Goal: Contribute content

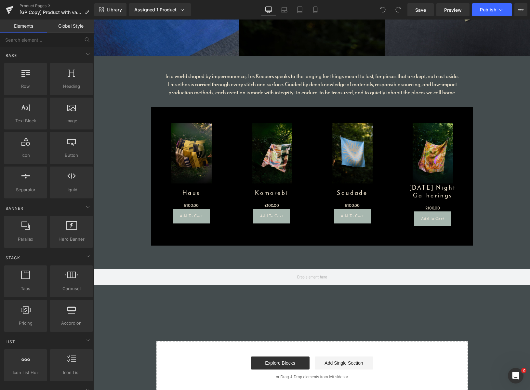
scroll to position [809, 0]
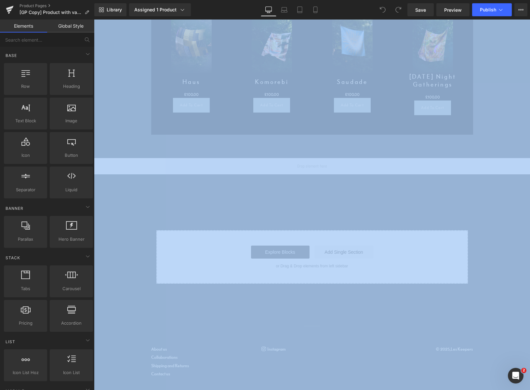
drag, startPoint x: 93, startPoint y: 388, endPoint x: 92, endPoint y: 405, distance: 17.0
click at [92, 390] on html "You are previewing how the will restyle your page. You can not edit Elements in…" at bounding box center [265, 195] width 530 height 390
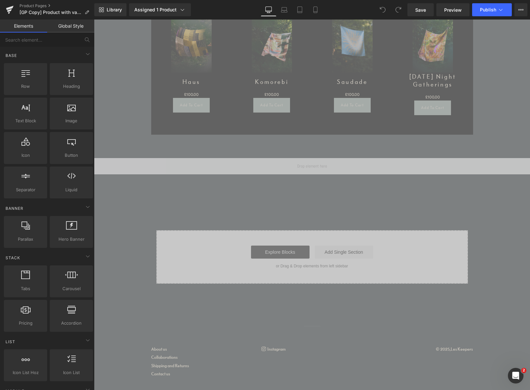
drag, startPoint x: 98, startPoint y: 379, endPoint x: 101, endPoint y: 422, distance: 43.7
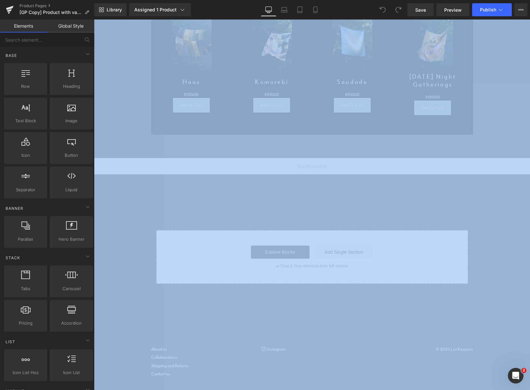
scroll to position [16, 0]
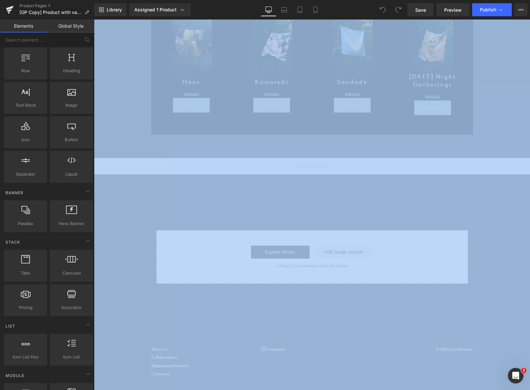
drag, startPoint x: 59, startPoint y: 256, endPoint x: 48, endPoint y: 420, distance: 164.3
click at [48, 390] on html "You are previewing how the will restyle your page. You can not edit Elements in…" at bounding box center [265, 195] width 530 height 390
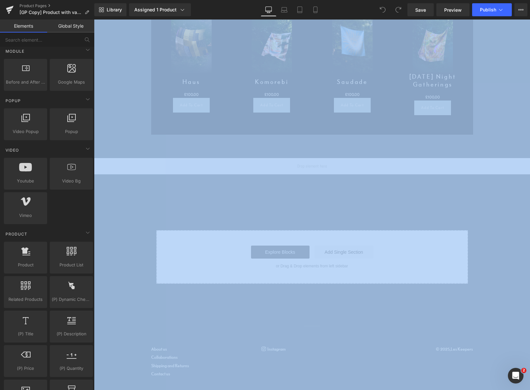
drag, startPoint x: 48, startPoint y: 239, endPoint x: 55, endPoint y: 425, distance: 186.4
click at [55, 390] on html "You are previewing how the will restyle your page. You can not edit Elements in…" at bounding box center [265, 195] width 530 height 390
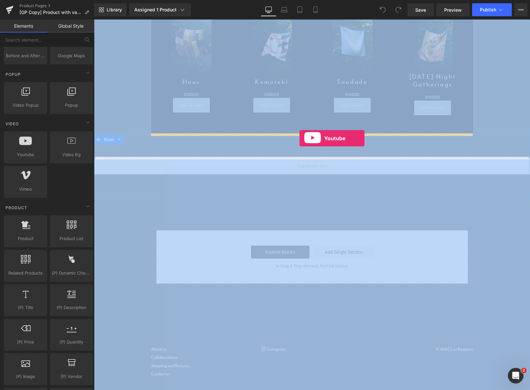
drag, startPoint x: 121, startPoint y: 167, endPoint x: 299, endPoint y: 138, distance: 180.2
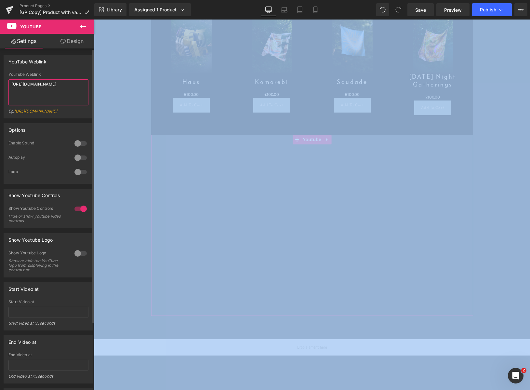
click at [50, 92] on textarea "[URL][DOMAIN_NAME]" at bounding box center [48, 92] width 80 height 26
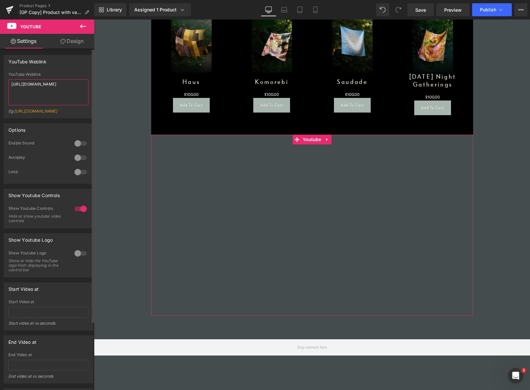
paste textarea "[DOMAIN_NAME][URL]"
type textarea "[URL][DOMAIN_NAME]"
click at [76, 149] on div at bounding box center [81, 143] width 16 height 10
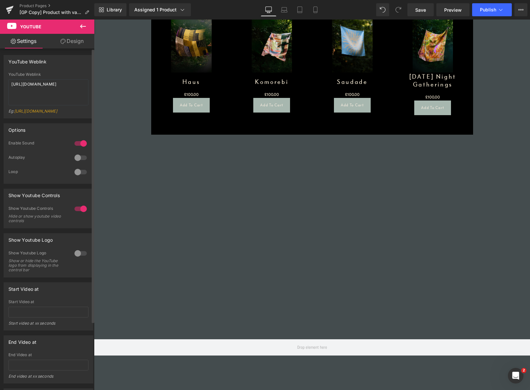
click at [75, 258] on div at bounding box center [81, 253] width 16 height 10
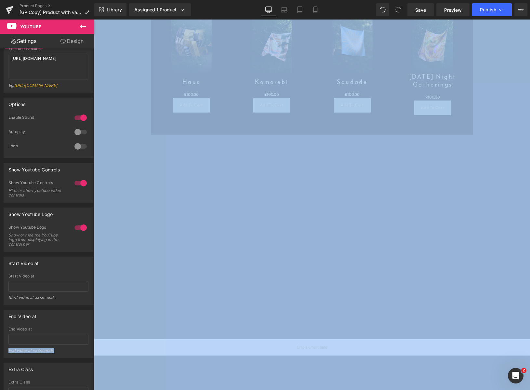
scroll to position [86, 0]
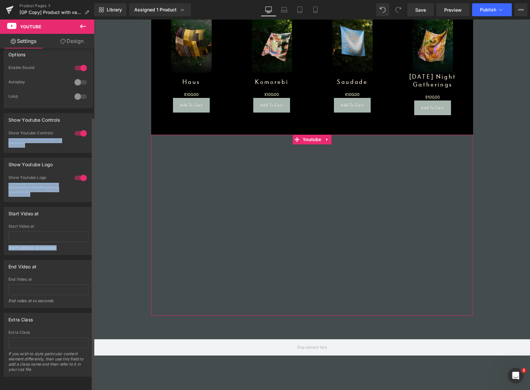
drag, startPoint x: 63, startPoint y: 357, endPoint x: 60, endPoint y: 104, distance: 253.6
click at [60, 104] on div "YouTube Weblink [URL][DOMAIN_NAME] YouTube Weblink [URL][DOMAIN_NAME] Eg: [URL]…" at bounding box center [48, 174] width 97 height 403
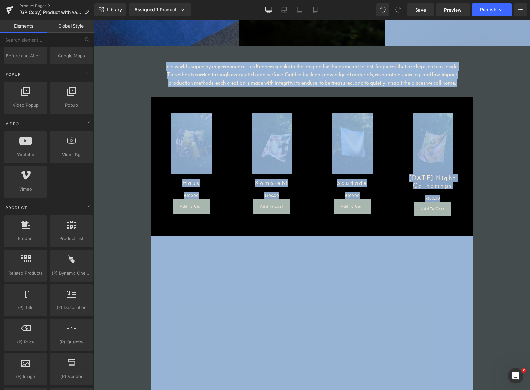
scroll to position [681, 0]
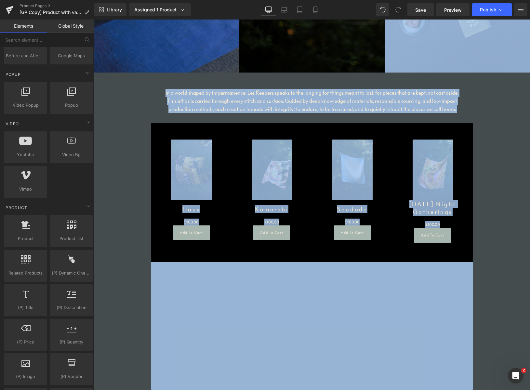
drag, startPoint x: 522, startPoint y: 178, endPoint x: 503, endPoint y: 80, distance: 99.7
click at [314, 83] on div "In a world shaped by impermanence, Les Keepers speaks to the longing for things…" at bounding box center [312, 101] width 322 height 44
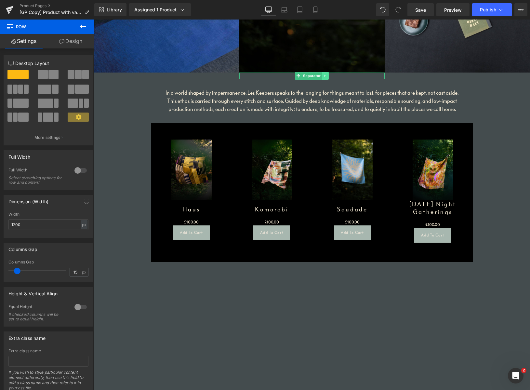
click at [324, 75] on icon at bounding box center [326, 76] width 4 height 4
click at [320, 76] on icon at bounding box center [322, 76] width 4 height 4
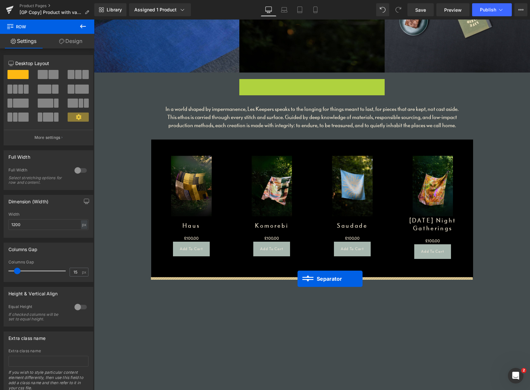
drag, startPoint x: 298, startPoint y: 82, endPoint x: 299, endPoint y: 278, distance: 196.7
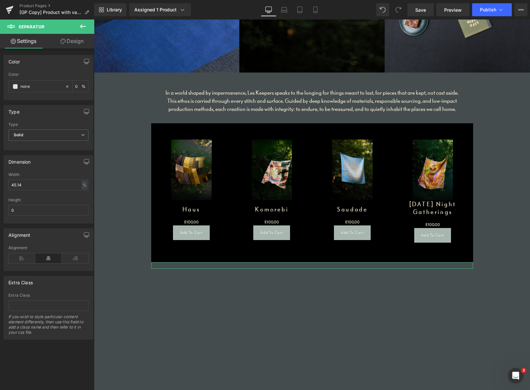
click at [71, 40] on link "Design" at bounding box center [71, 41] width 47 height 15
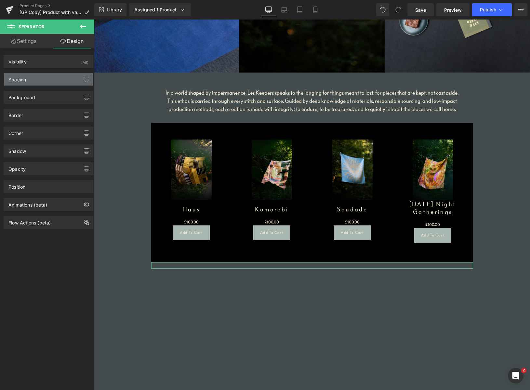
click at [39, 81] on div "Spacing" at bounding box center [48, 79] width 89 height 12
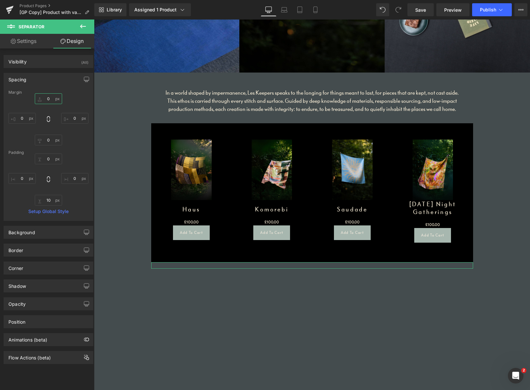
drag, startPoint x: 48, startPoint y: 99, endPoint x: 31, endPoint y: 97, distance: 17.7
click at [33, 97] on div "0px 0 0px 0 0px 0 0px 0" at bounding box center [48, 119] width 80 height 52
drag, startPoint x: 47, startPoint y: 97, endPoint x: 52, endPoint y: 99, distance: 5.0
click at [52, 99] on input "0" at bounding box center [48, 98] width 27 height 11
type input "3-"
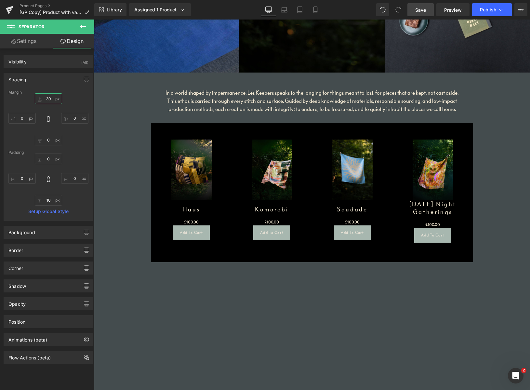
type input "30"
click at [417, 11] on span "Save" at bounding box center [420, 10] width 11 height 7
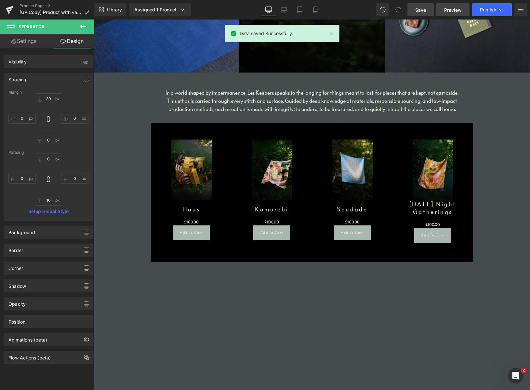
click at [457, 11] on span "Preview" at bounding box center [453, 10] width 18 height 7
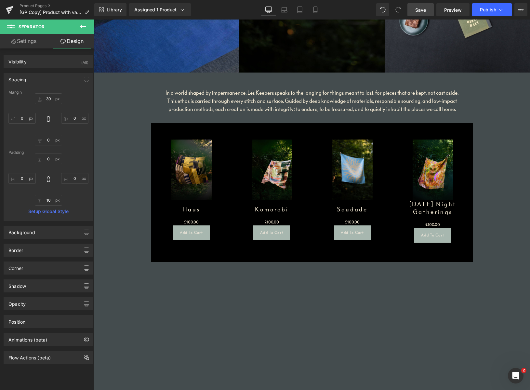
click at [418, 9] on span "Save" at bounding box center [420, 10] width 11 height 7
click at [30, 45] on link "Settings" at bounding box center [23, 41] width 47 height 15
type input "0"
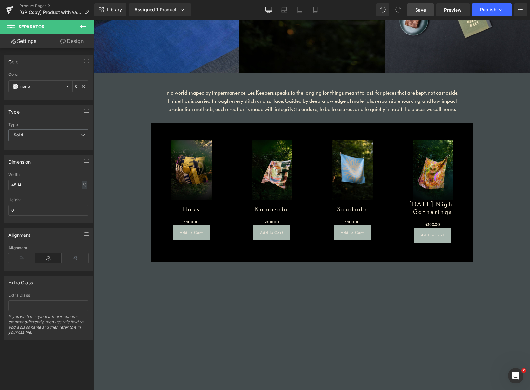
click at [83, 28] on icon at bounding box center [83, 26] width 8 height 8
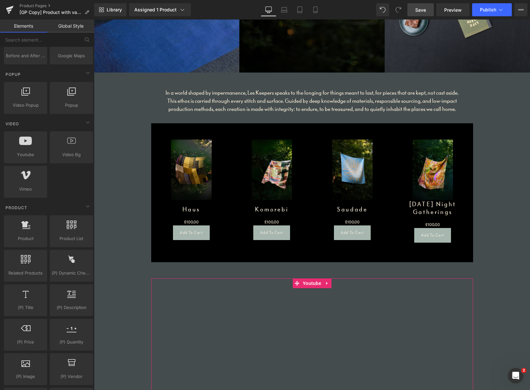
click at [273, 342] on div at bounding box center [312, 368] width 322 height 181
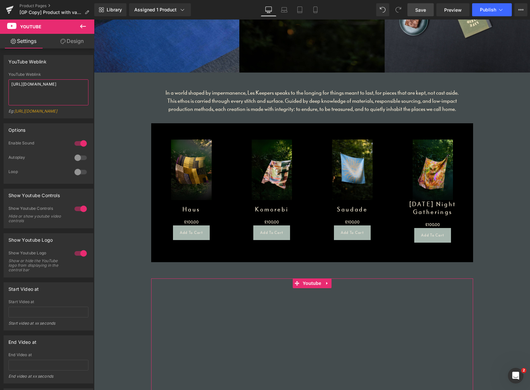
click at [62, 90] on textarea "[URL][DOMAIN_NAME]" at bounding box center [48, 92] width 80 height 26
paste textarea "[DOMAIN_NAME][URL]"
type textarea "[URL][DOMAIN_NAME]"
drag, startPoint x: 426, startPoint y: 8, endPoint x: 433, endPoint y: 13, distance: 8.7
click at [426, 8] on span "Save" at bounding box center [420, 10] width 11 height 7
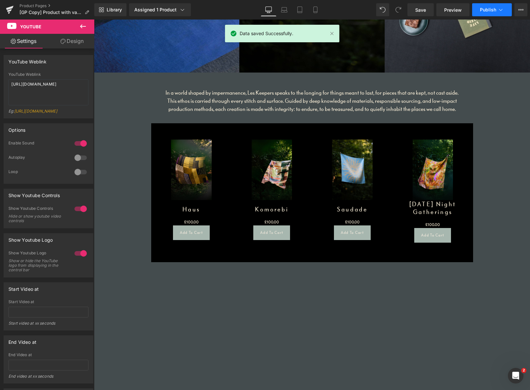
click at [486, 8] on span "Publish" at bounding box center [488, 9] width 16 height 5
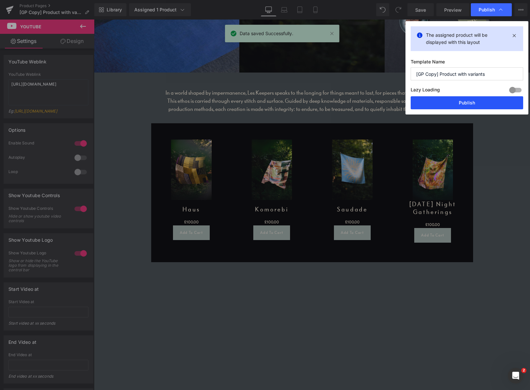
click at [467, 104] on button "Publish" at bounding box center [467, 102] width 112 height 13
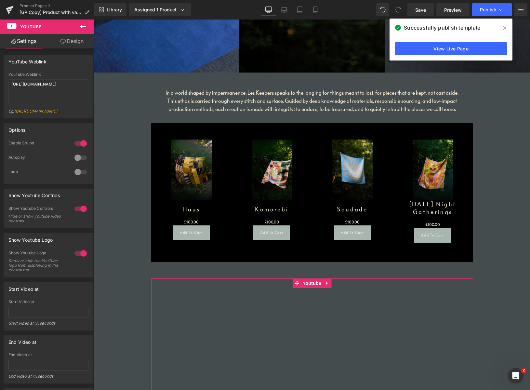
click at [63, 42] on icon at bounding box center [62, 41] width 5 height 5
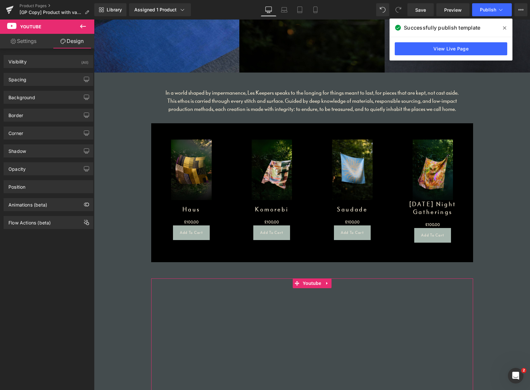
click at [30, 43] on link "Settings" at bounding box center [23, 41] width 47 height 15
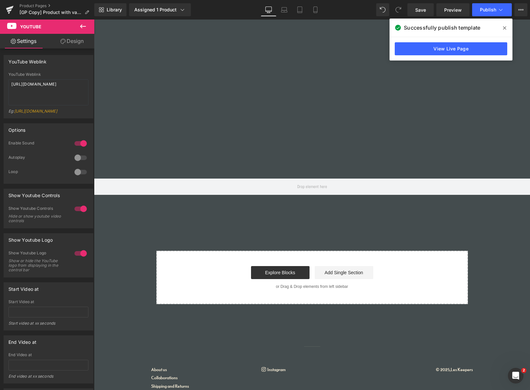
scroll to position [1006, 0]
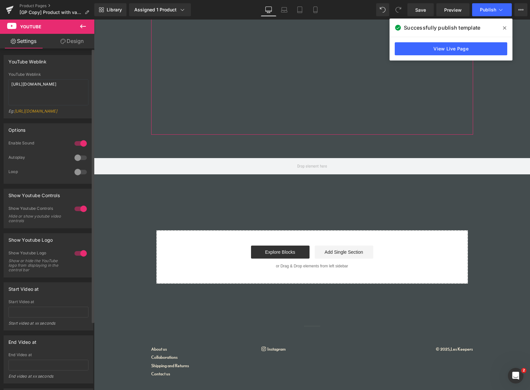
click at [76, 257] on div at bounding box center [81, 253] width 16 height 10
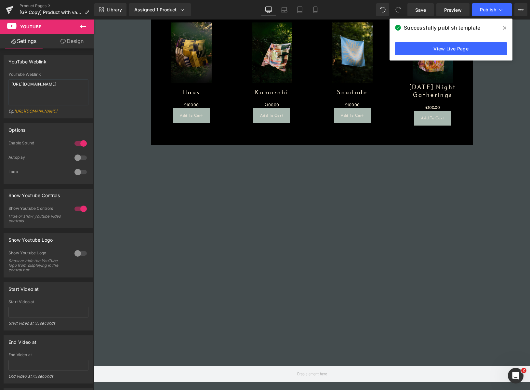
scroll to position [800, 0]
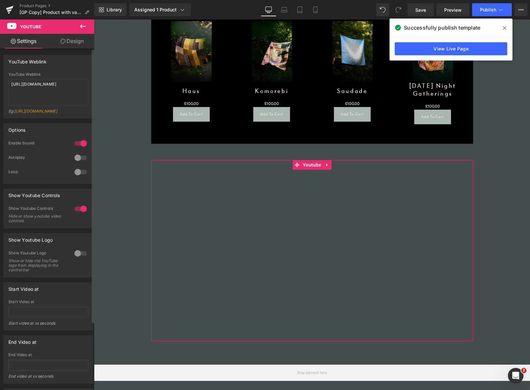
click at [77, 214] on div at bounding box center [81, 209] width 16 height 10
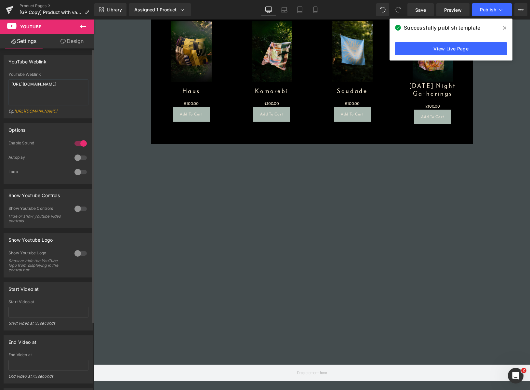
click at [77, 213] on div at bounding box center [81, 209] width 16 height 10
click at [77, 212] on div at bounding box center [81, 209] width 16 height 10
drag, startPoint x: 427, startPoint y: 10, endPoint x: 430, endPoint y: 12, distance: 3.9
click at [427, 10] on link "Save" at bounding box center [420, 9] width 26 height 13
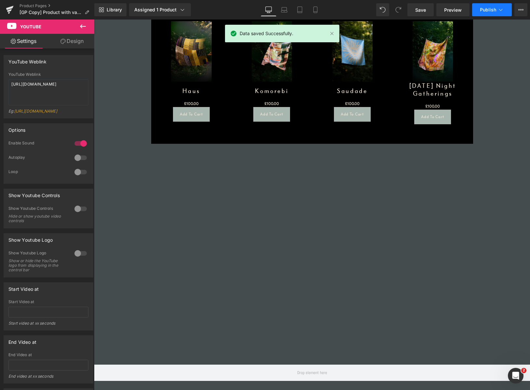
click at [486, 8] on span "Publish" at bounding box center [488, 9] width 16 height 5
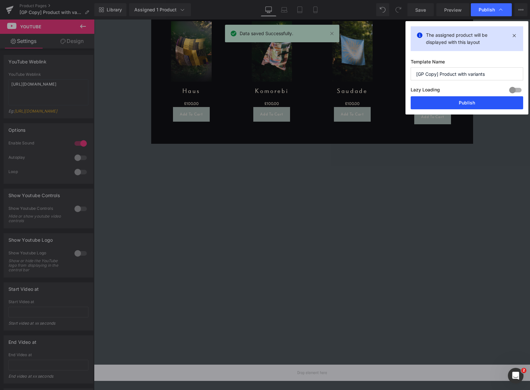
click at [467, 100] on button "Publish" at bounding box center [467, 102] width 112 height 13
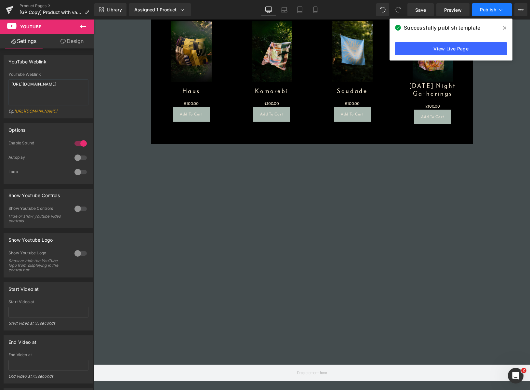
click at [484, 11] on span "Publish" at bounding box center [488, 9] width 16 height 5
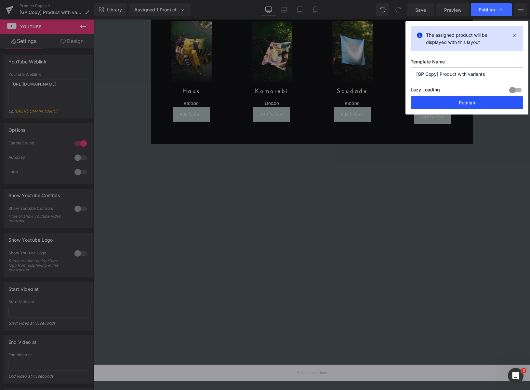
click at [463, 103] on button "Publish" at bounding box center [467, 102] width 112 height 13
